Goal: Use online tool/utility: Utilize a website feature to perform a specific function

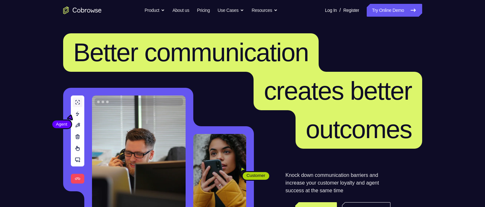
scroll to position [96, 0]
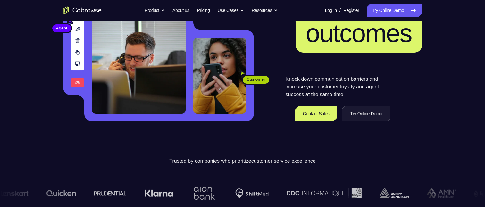
click at [351, 115] on link "Try Online Demo" at bounding box center [366, 113] width 48 height 15
click at [355, 113] on link "Try Online Demo" at bounding box center [366, 113] width 48 height 15
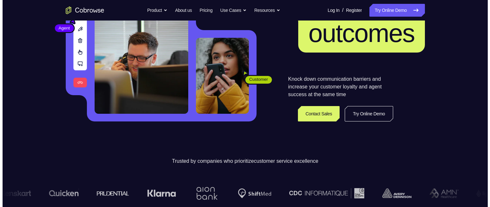
scroll to position [0, 0]
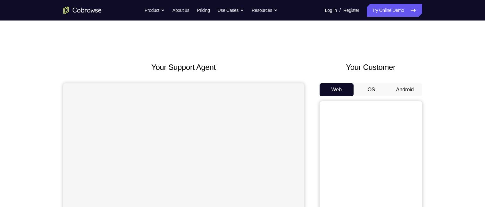
click at [401, 87] on button "Android" at bounding box center [405, 89] width 34 height 13
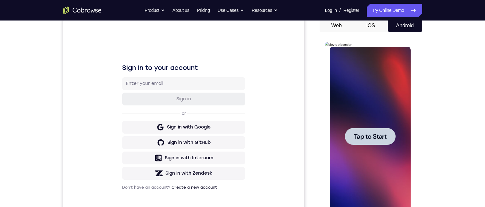
click at [364, 137] on span "Tap to Start" at bounding box center [370, 136] width 33 height 6
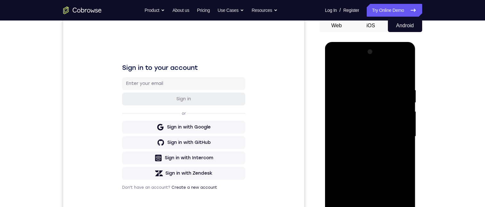
scroll to position [96, 0]
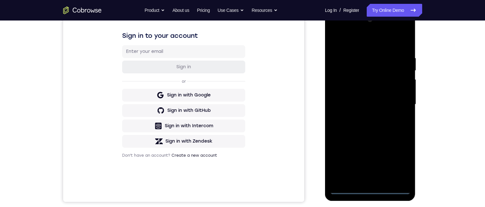
click at [369, 187] on div at bounding box center [370, 104] width 81 height 179
click at [370, 189] on div at bounding box center [370, 104] width 81 height 179
drag, startPoint x: 361, startPoint y: 132, endPoint x: 352, endPoint y: 41, distance: 91.4
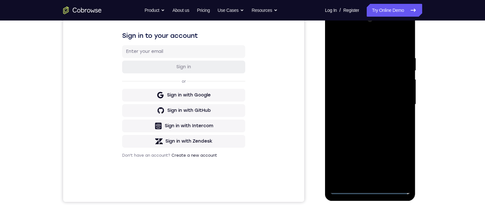
click at [351, 35] on div at bounding box center [370, 104] width 81 height 179
drag, startPoint x: 362, startPoint y: 141, endPoint x: 361, endPoint y: 78, distance: 62.8
click at [361, 80] on div at bounding box center [370, 104] width 81 height 179
drag, startPoint x: 359, startPoint y: 130, endPoint x: 349, endPoint y: 40, distance: 90.7
click at [349, 40] on div at bounding box center [370, 104] width 81 height 179
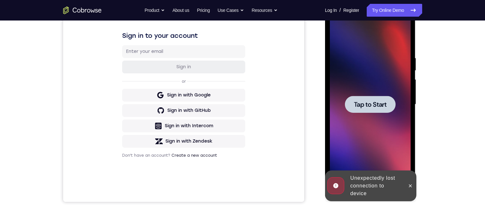
scroll to position [0, 0]
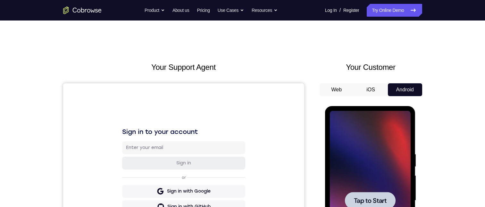
click at [370, 207] on div at bounding box center [370, 200] width 51 height 17
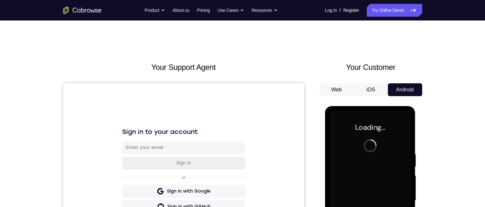
scroll to position [64, 0]
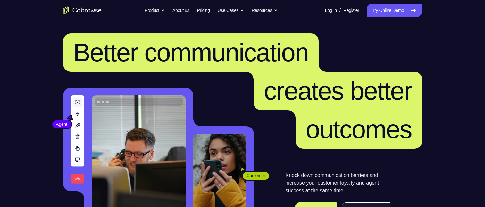
scroll to position [64, 0]
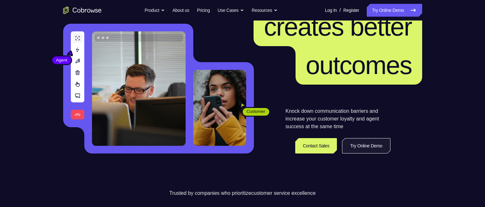
click at [374, 144] on link "Try Online Demo" at bounding box center [366, 145] width 48 height 15
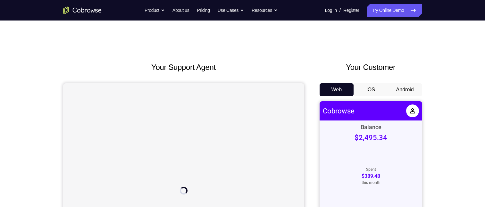
click at [400, 89] on button "Android" at bounding box center [405, 89] width 34 height 13
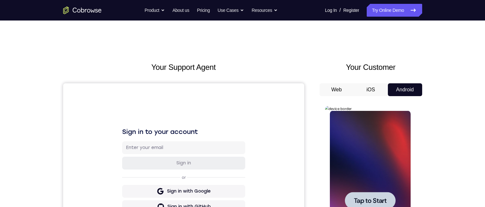
click at [358, 202] on span "Tap to Start" at bounding box center [370, 200] width 33 height 6
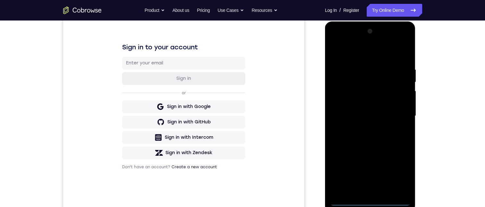
scroll to position [96, 0]
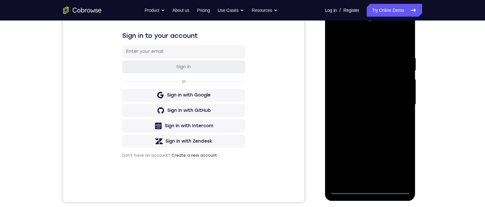
click at [370, 188] on div at bounding box center [370, 104] width 81 height 179
drag, startPoint x: 377, startPoint y: 144, endPoint x: 363, endPoint y: 80, distance: 64.7
click at [363, 92] on div at bounding box center [370, 104] width 81 height 179
click at [341, 98] on div at bounding box center [370, 104] width 81 height 179
click at [369, 108] on div at bounding box center [370, 104] width 81 height 179
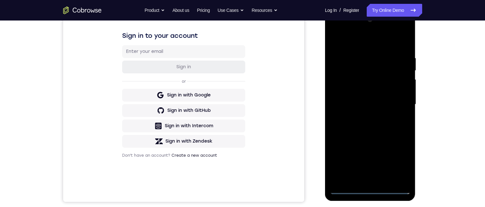
click at [373, 180] on div at bounding box center [370, 104] width 81 height 179
click at [360, 80] on div at bounding box center [370, 104] width 81 height 179
click at [353, 62] on div at bounding box center [370, 104] width 81 height 179
click at [351, 82] on div at bounding box center [370, 104] width 81 height 179
click at [396, 176] on div at bounding box center [370, 104] width 81 height 179
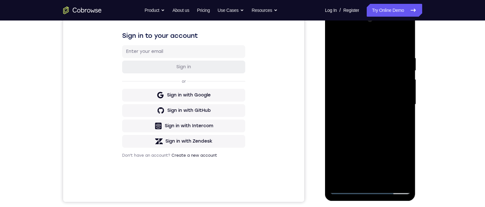
click at [339, 175] on div at bounding box center [370, 104] width 81 height 179
click at [399, 91] on div at bounding box center [370, 104] width 81 height 179
click at [341, 177] on div at bounding box center [370, 104] width 81 height 179
click at [400, 175] on div at bounding box center [370, 104] width 81 height 179
click at [343, 78] on div at bounding box center [370, 104] width 81 height 179
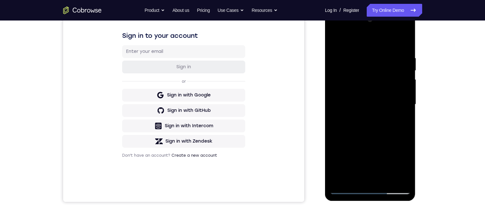
click at [366, 176] on div at bounding box center [370, 104] width 81 height 179
click at [397, 163] on div at bounding box center [370, 104] width 81 height 179
click at [348, 65] on div at bounding box center [370, 104] width 81 height 179
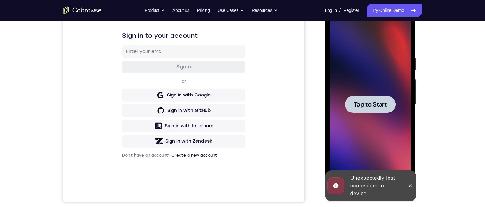
scroll to position [64, 0]
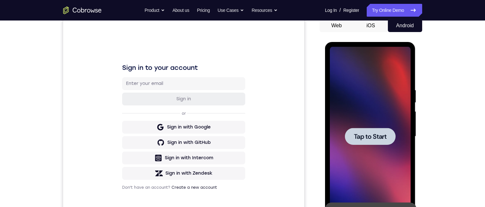
click at [372, 139] on span "Tap to Start" at bounding box center [370, 136] width 33 height 6
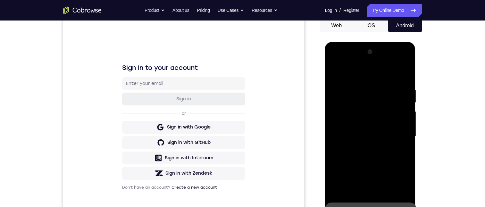
scroll to position [160, 0]
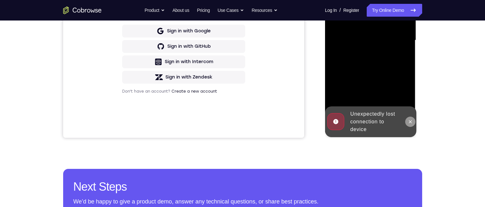
click at [410, 120] on icon at bounding box center [410, 121] width 5 height 5
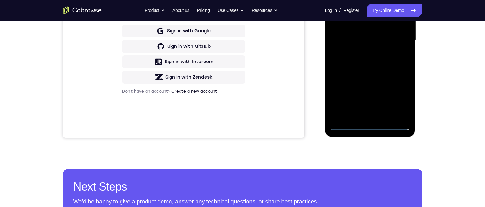
click at [368, 123] on div at bounding box center [370, 40] width 81 height 179
drag, startPoint x: 370, startPoint y: 123, endPoint x: 471, endPoint y: -36, distance: 188.1
click at [370, 123] on div at bounding box center [370, 40] width 81 height 179
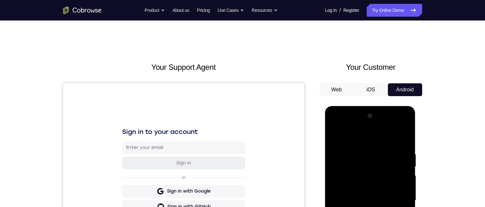
scroll to position [96, 0]
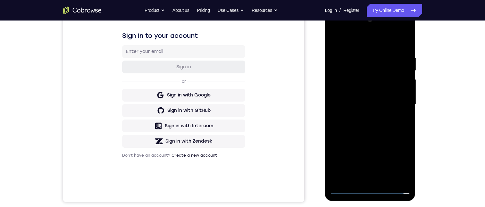
drag, startPoint x: 369, startPoint y: 187, endPoint x: 522, endPoint y: 180, distance: 152.7
click at [369, 187] on div at bounding box center [370, 104] width 81 height 179
click at [370, 187] on div at bounding box center [370, 104] width 81 height 179
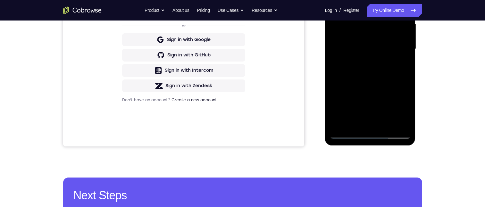
scroll to position [160, 0]
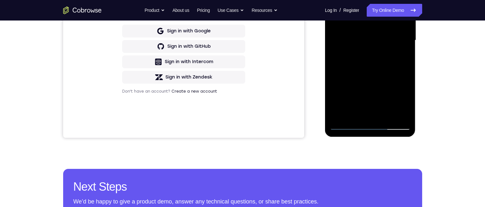
click at [370, 124] on div at bounding box center [370, 40] width 81 height 179
drag, startPoint x: 370, startPoint y: 124, endPoint x: 497, endPoint y: -35, distance: 203.6
click at [370, 124] on div at bounding box center [370, 40] width 81 height 179
drag, startPoint x: 497, startPoint y: -35, endPoint x: 335, endPoint y: 120, distance: 224.4
click at [370, 124] on div at bounding box center [370, 40] width 81 height 179
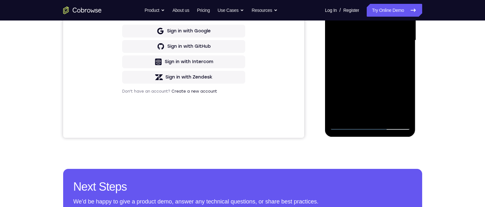
scroll to position [0, 0]
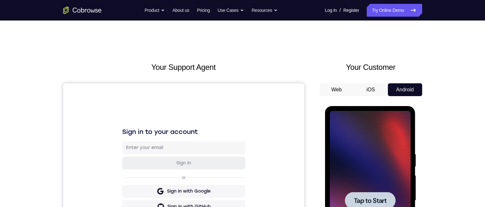
click at [377, 198] on span "Tap to Start" at bounding box center [370, 200] width 33 height 6
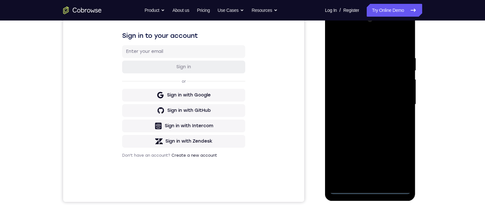
click at [369, 187] on div at bounding box center [370, 104] width 81 height 179
click at [371, 190] on div at bounding box center [370, 104] width 81 height 179
drag, startPoint x: 363, startPoint y: 127, endPoint x: 362, endPoint y: 74, distance: 53.5
click at [362, 75] on div at bounding box center [370, 104] width 81 height 179
drag, startPoint x: 369, startPoint y: 101, endPoint x: 368, endPoint y: 21, distance: 79.8
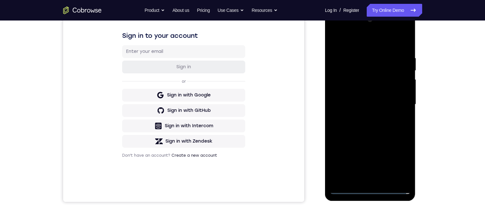
click at [368, 22] on div at bounding box center [370, 104] width 81 height 179
click at [341, 98] on div at bounding box center [370, 104] width 81 height 179
click at [343, 96] on div at bounding box center [370, 104] width 81 height 179
click at [343, 95] on div at bounding box center [370, 104] width 81 height 179
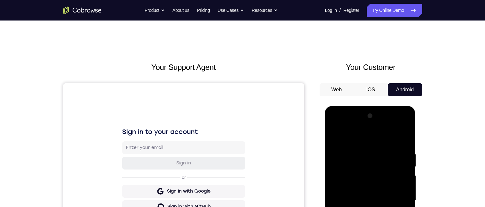
scroll to position [47, 0]
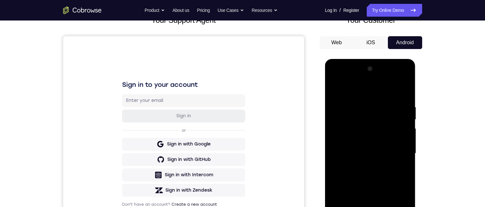
drag, startPoint x: 344, startPoint y: 144, endPoint x: 504, endPoint y: 61, distance: 180.3
click at [344, 143] on div at bounding box center [370, 153] width 81 height 179
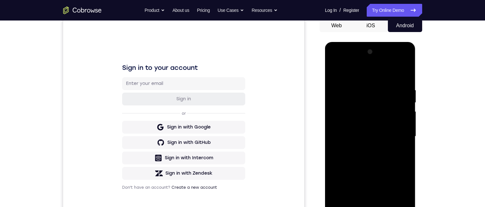
scroll to position [0, 0]
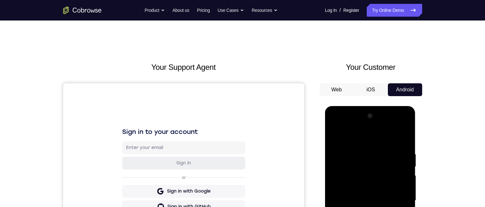
click at [369, 203] on div at bounding box center [370, 200] width 81 height 179
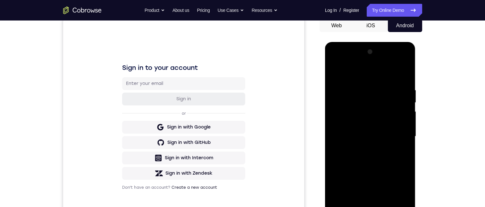
click at [369, 142] on div at bounding box center [370, 136] width 81 height 179
click at [377, 139] on div at bounding box center [370, 136] width 81 height 179
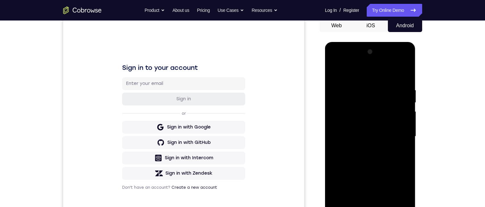
click at [374, 139] on div at bounding box center [370, 136] width 81 height 179
click at [367, 146] on div at bounding box center [370, 136] width 81 height 179
click at [376, 207] on div at bounding box center [370, 136] width 81 height 179
click at [354, 113] on div at bounding box center [370, 136] width 81 height 179
click at [355, 109] on div at bounding box center [370, 136] width 81 height 179
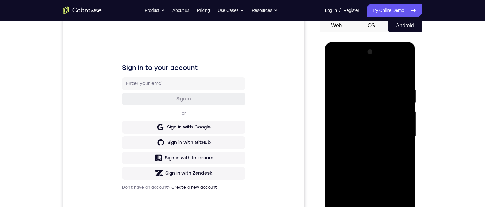
click at [347, 94] on div at bounding box center [370, 136] width 81 height 179
click at [346, 207] on div at bounding box center [370, 136] width 81 height 179
click at [347, 207] on div at bounding box center [370, 136] width 81 height 179
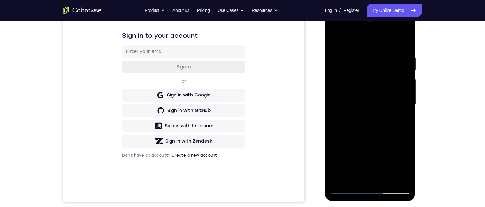
click at [347, 188] on div at bounding box center [370, 104] width 81 height 179
click at [361, 61] on div at bounding box center [370, 104] width 81 height 179
click at [355, 81] on div at bounding box center [370, 104] width 81 height 179
click at [357, 79] on div at bounding box center [370, 104] width 81 height 179
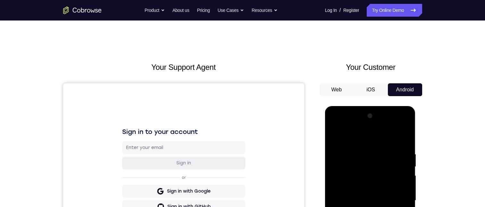
scroll to position [128, 0]
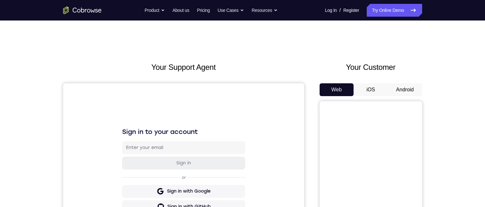
click at [407, 87] on button "Android" at bounding box center [405, 89] width 34 height 13
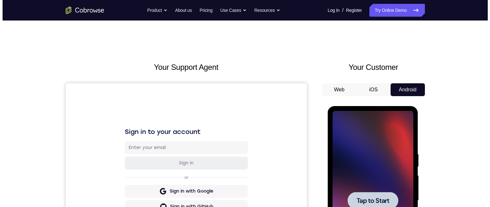
click at [377, 194] on div at bounding box center [372, 200] width 51 height 17
